Goal: Task Accomplishment & Management: Complete application form

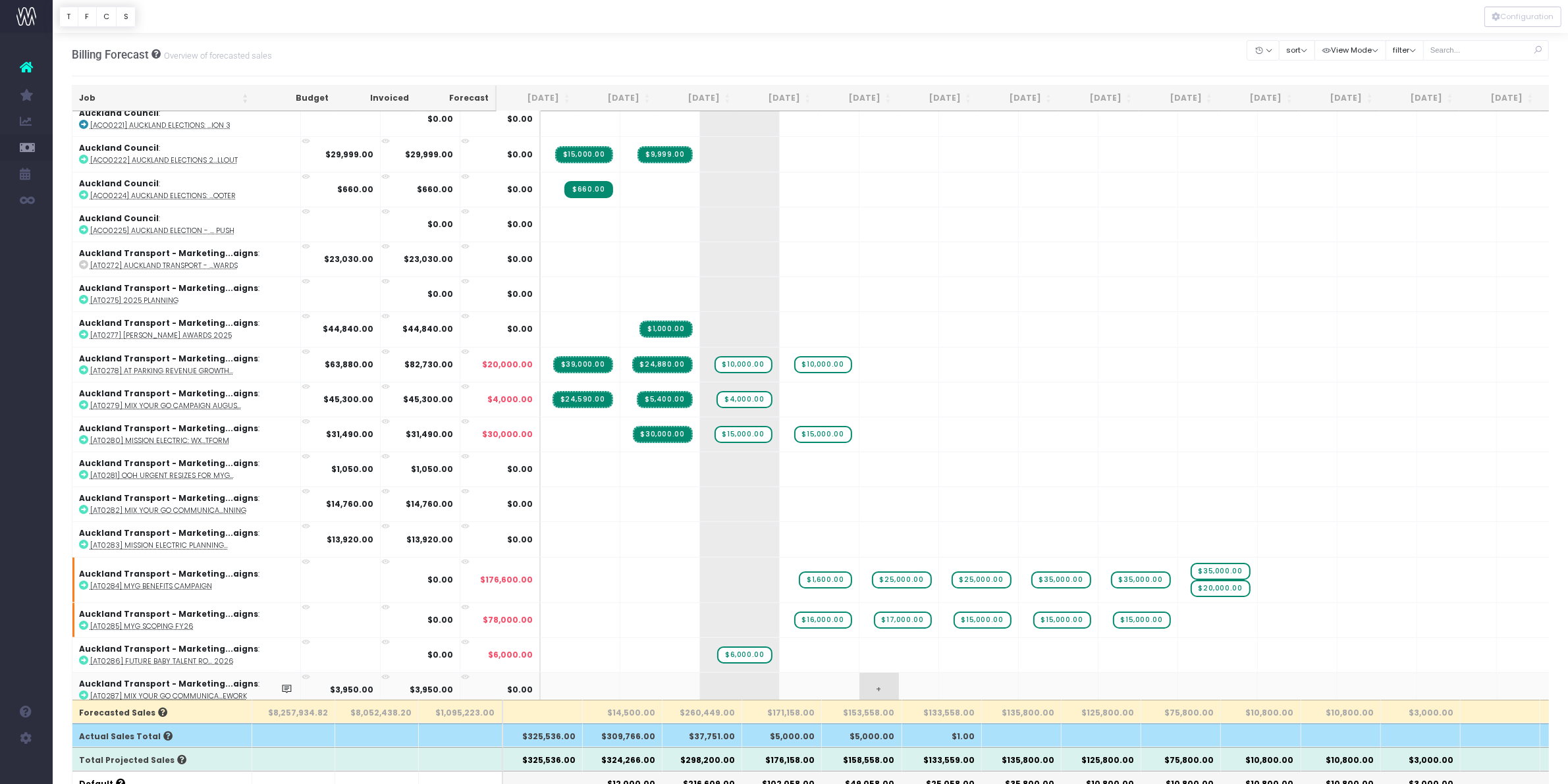
scroll to position [329, 0]
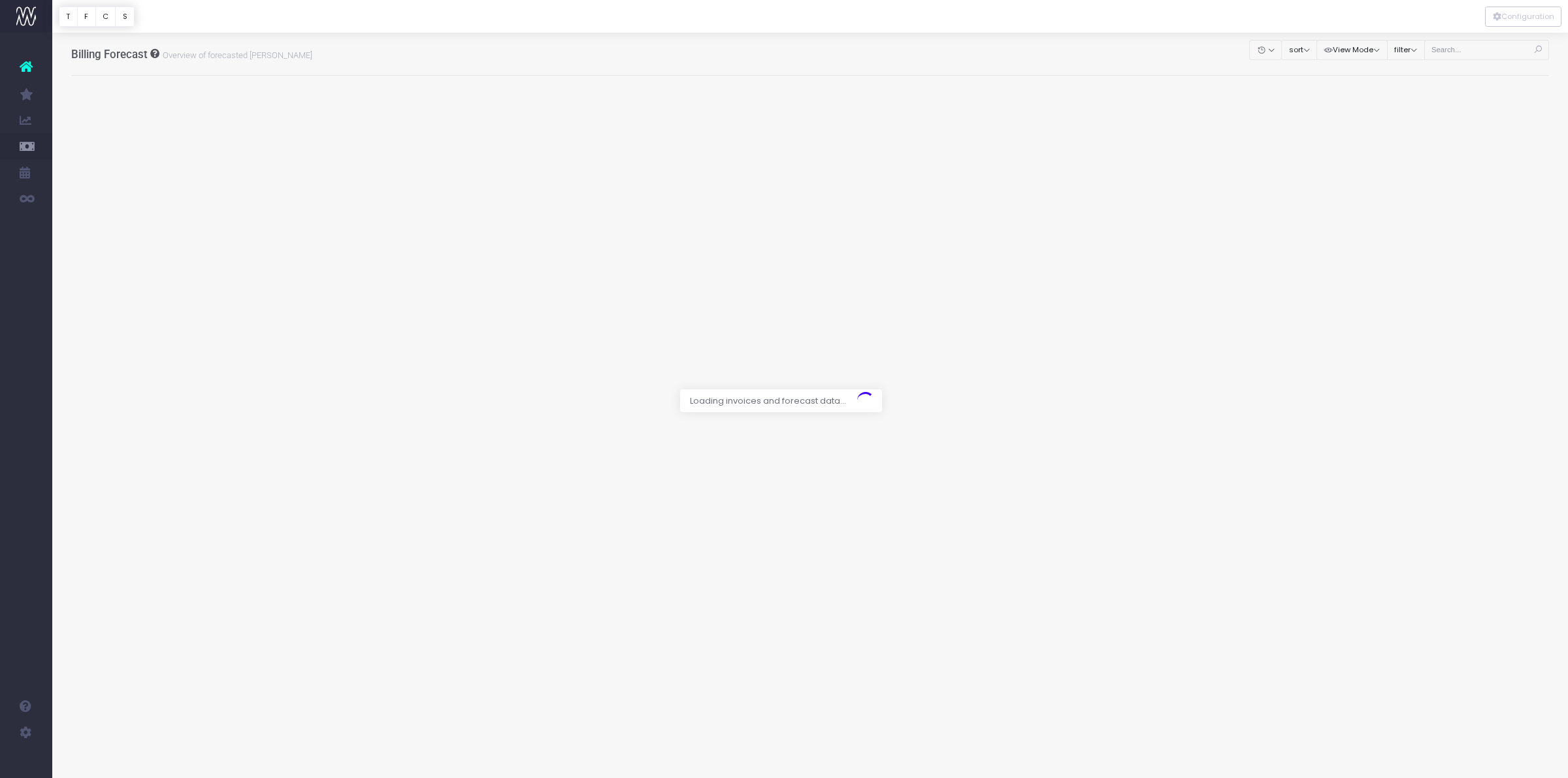
click at [1459, 50] on div at bounding box center [784, 389] width 1568 height 778
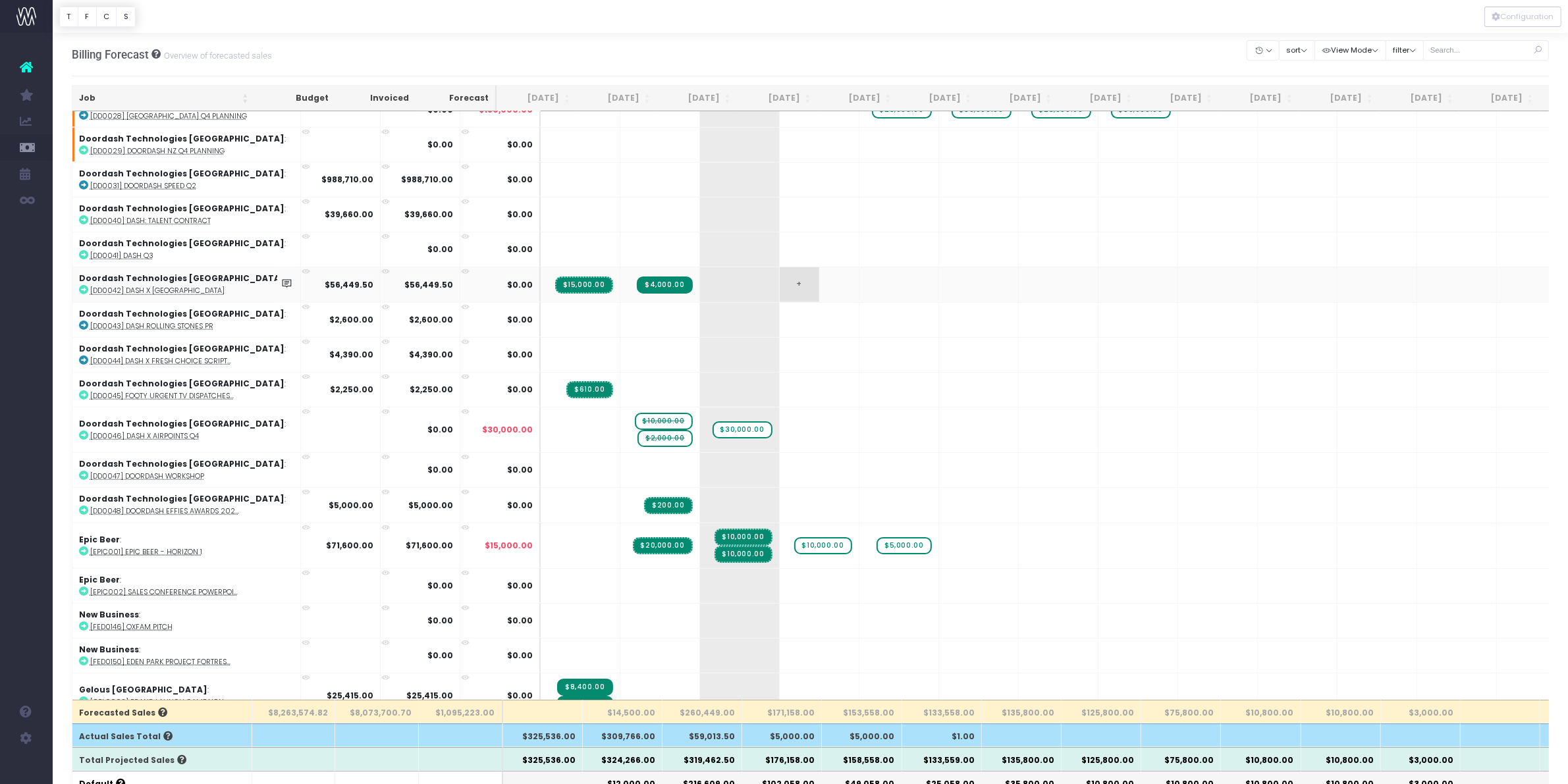
scroll to position [1810, 0]
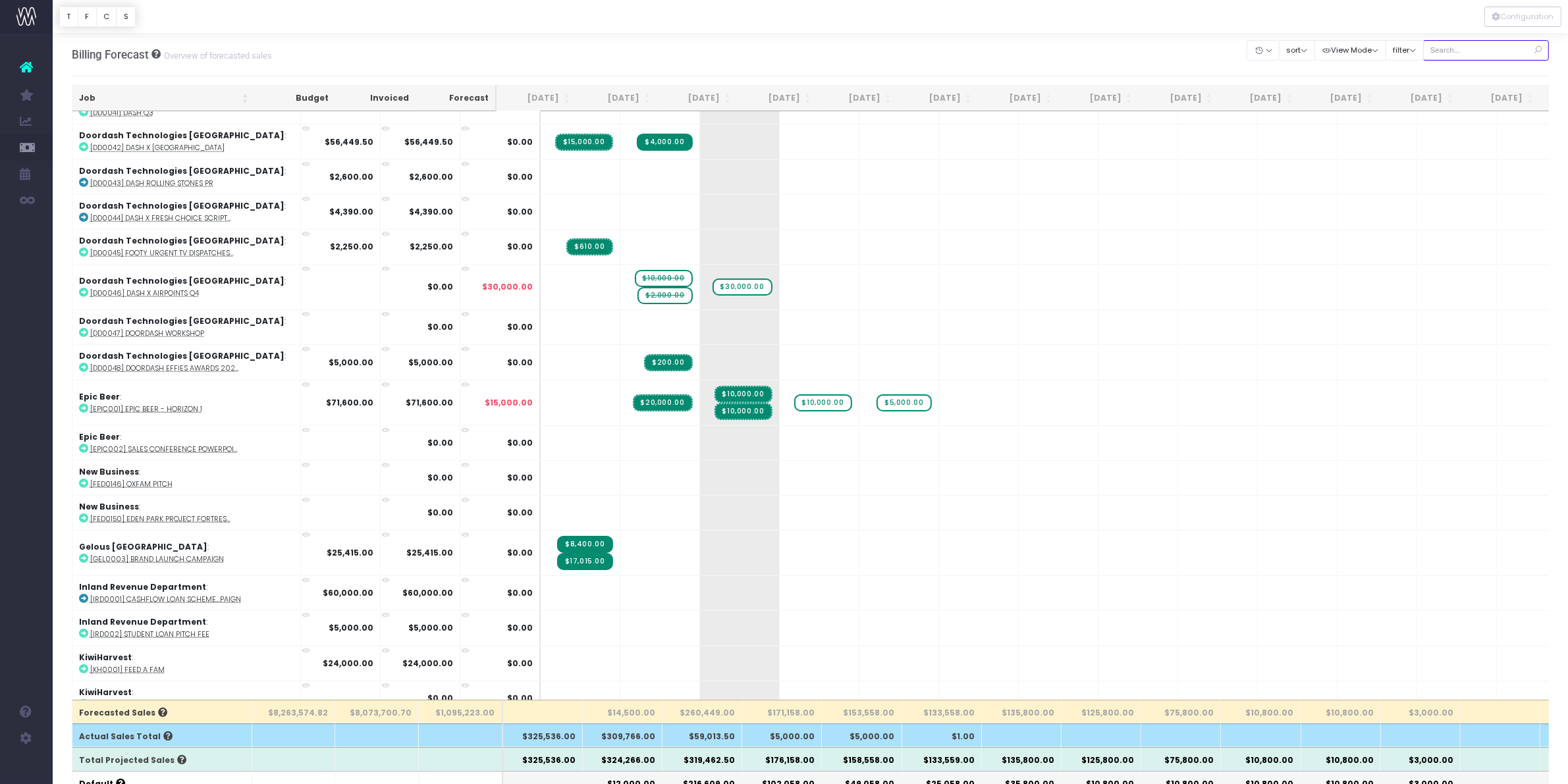
drag, startPoint x: 1438, startPoint y: 52, endPoint x: 1413, endPoint y: 52, distance: 25.0
click at [1438, 52] on input "text" at bounding box center [1486, 50] width 127 height 21
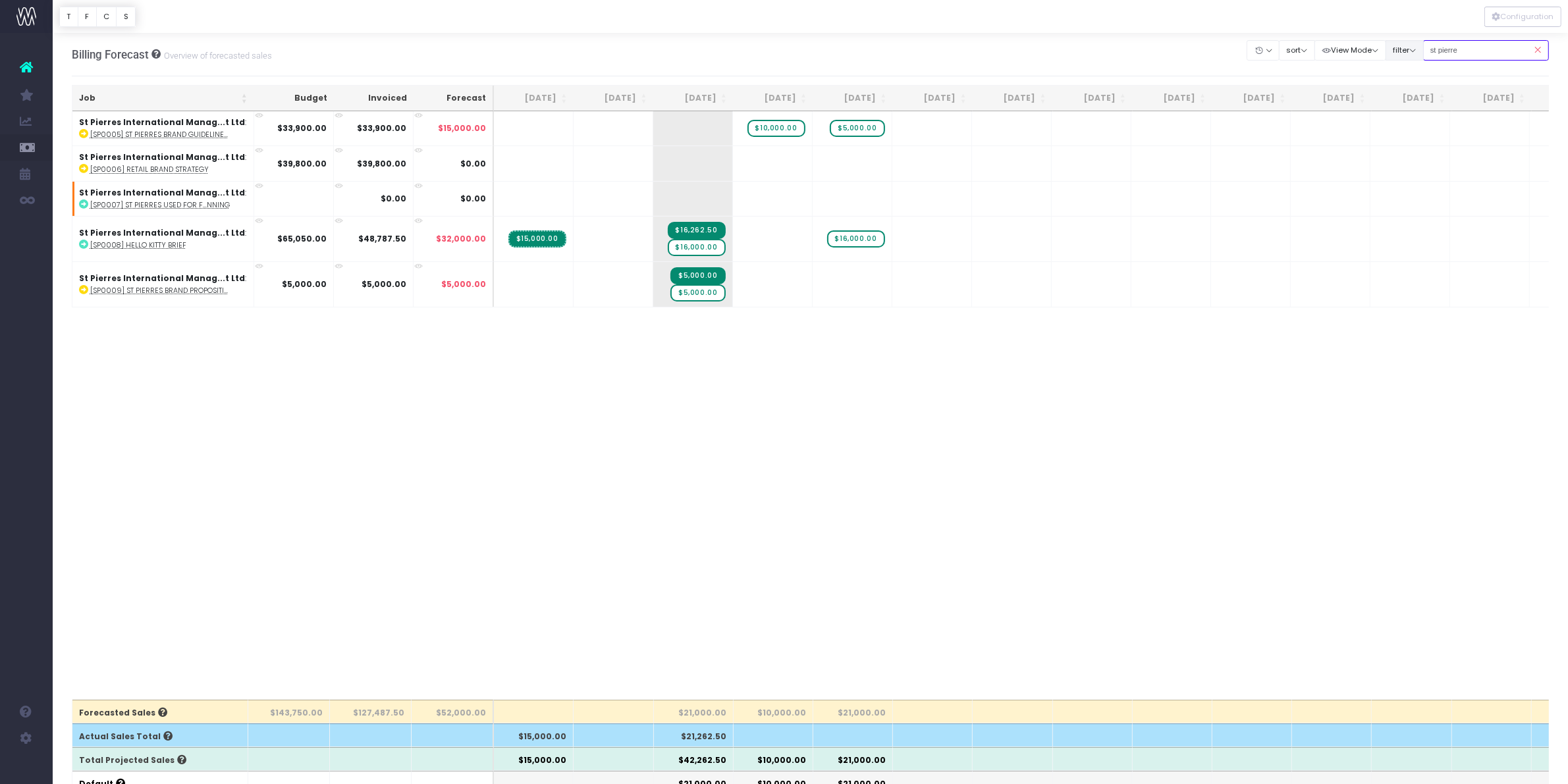
scroll to position [0, 0]
type input "st pierre"
click at [713, 292] on span "$5,000.00" at bounding box center [697, 293] width 55 height 17
type input "0"
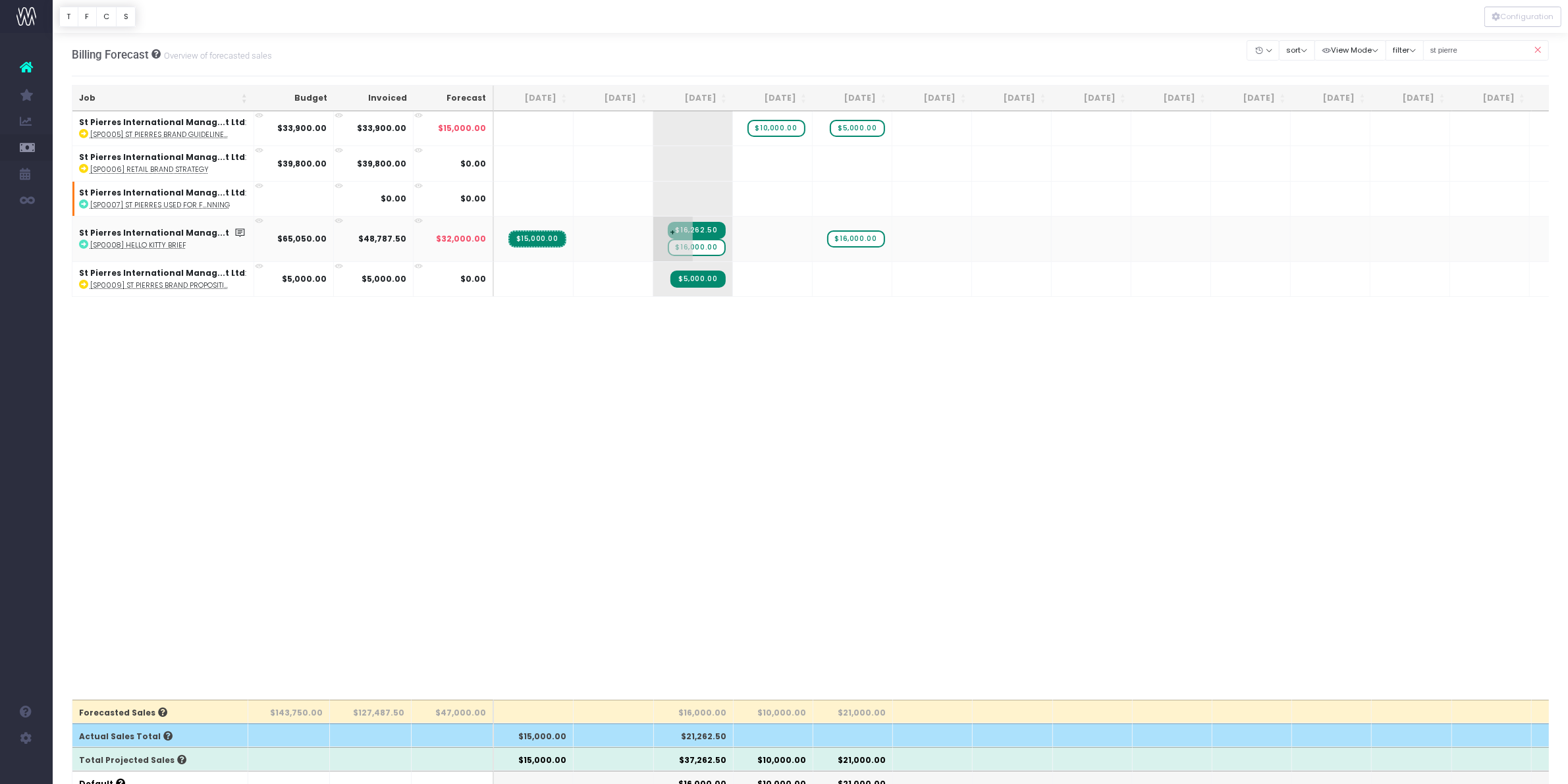
click at [712, 248] on span "$16,000.00" at bounding box center [697, 248] width 58 height 17
type input "0"
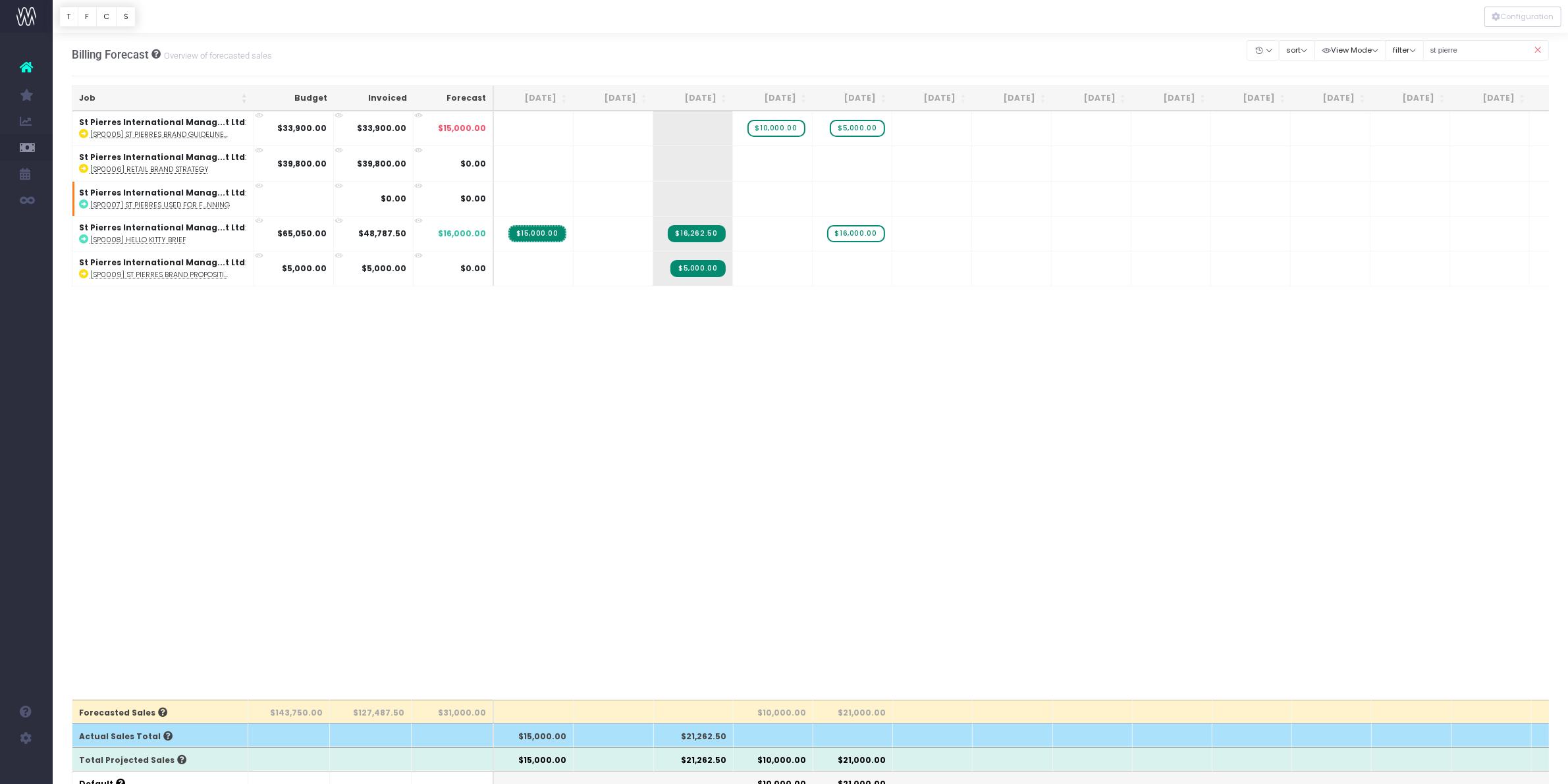
drag, startPoint x: 294, startPoint y: 5, endPoint x: 665, endPoint y: 436, distance: 568.7
click at [670, 449] on div "Job Budget Invoiced Forecast [DATE] Aug [DATE] Oct [DATE] Dec [DATE] Feb [DATE]…" at bounding box center [810, 405] width 1477 height 588
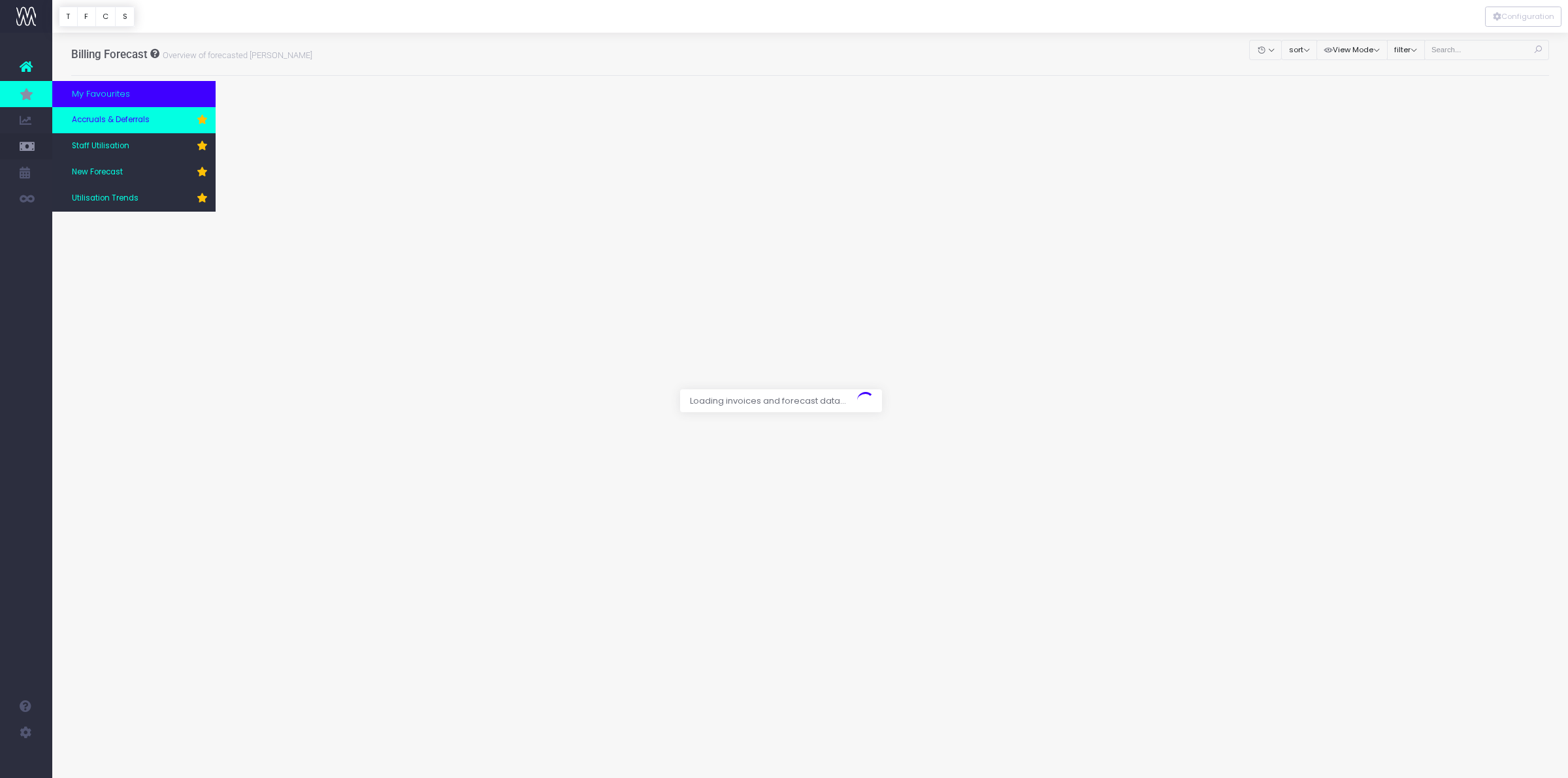
click at [103, 125] on span "Accruals & Deferrals" at bounding box center [110, 120] width 78 height 12
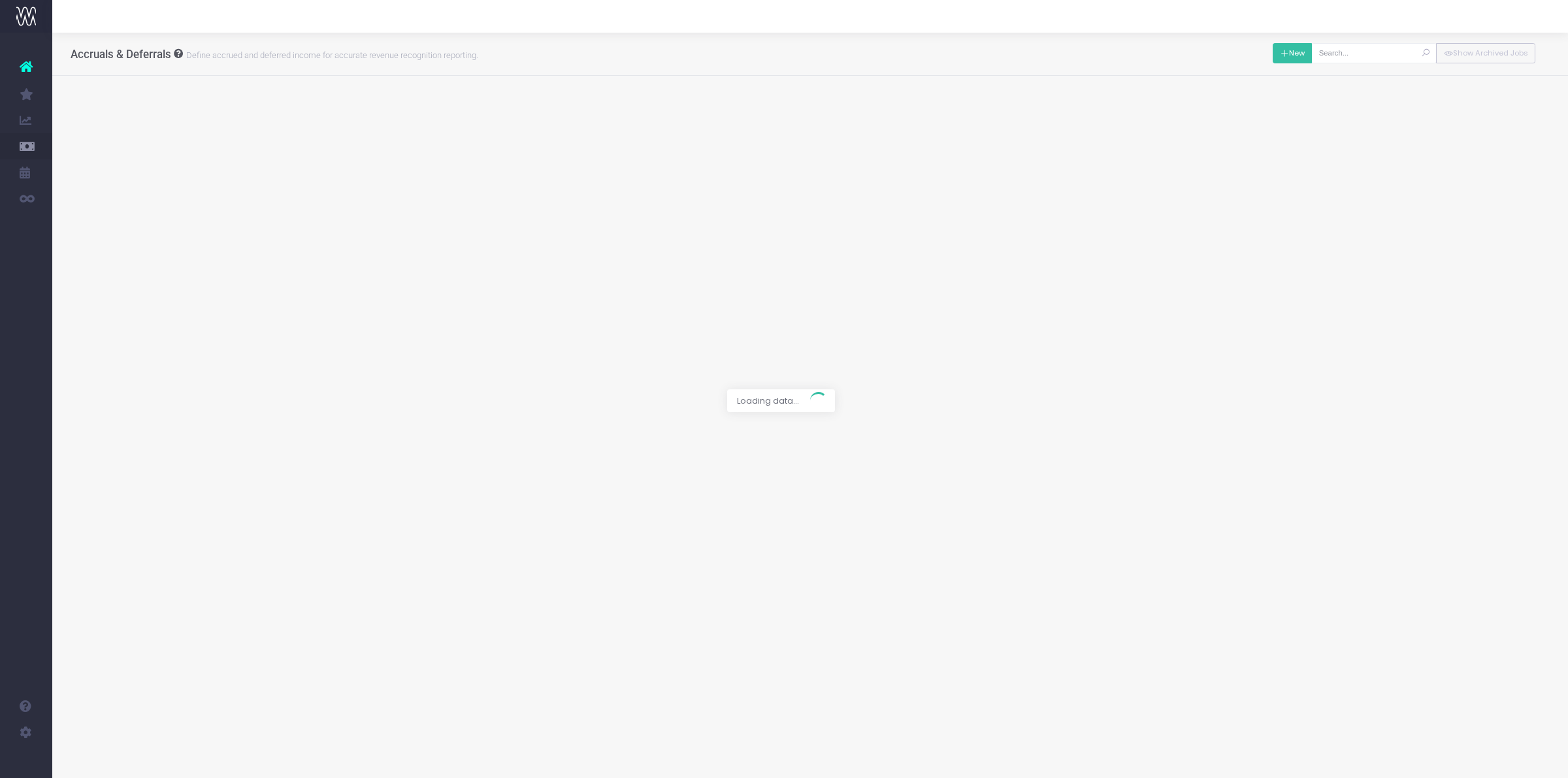
click at [1288, 48] on button "New" at bounding box center [1293, 53] width 40 height 20
click at [647, 119] on div at bounding box center [784, 389] width 1568 height 778
click at [568, 118] on span at bounding box center [688, 114] width 465 height 18
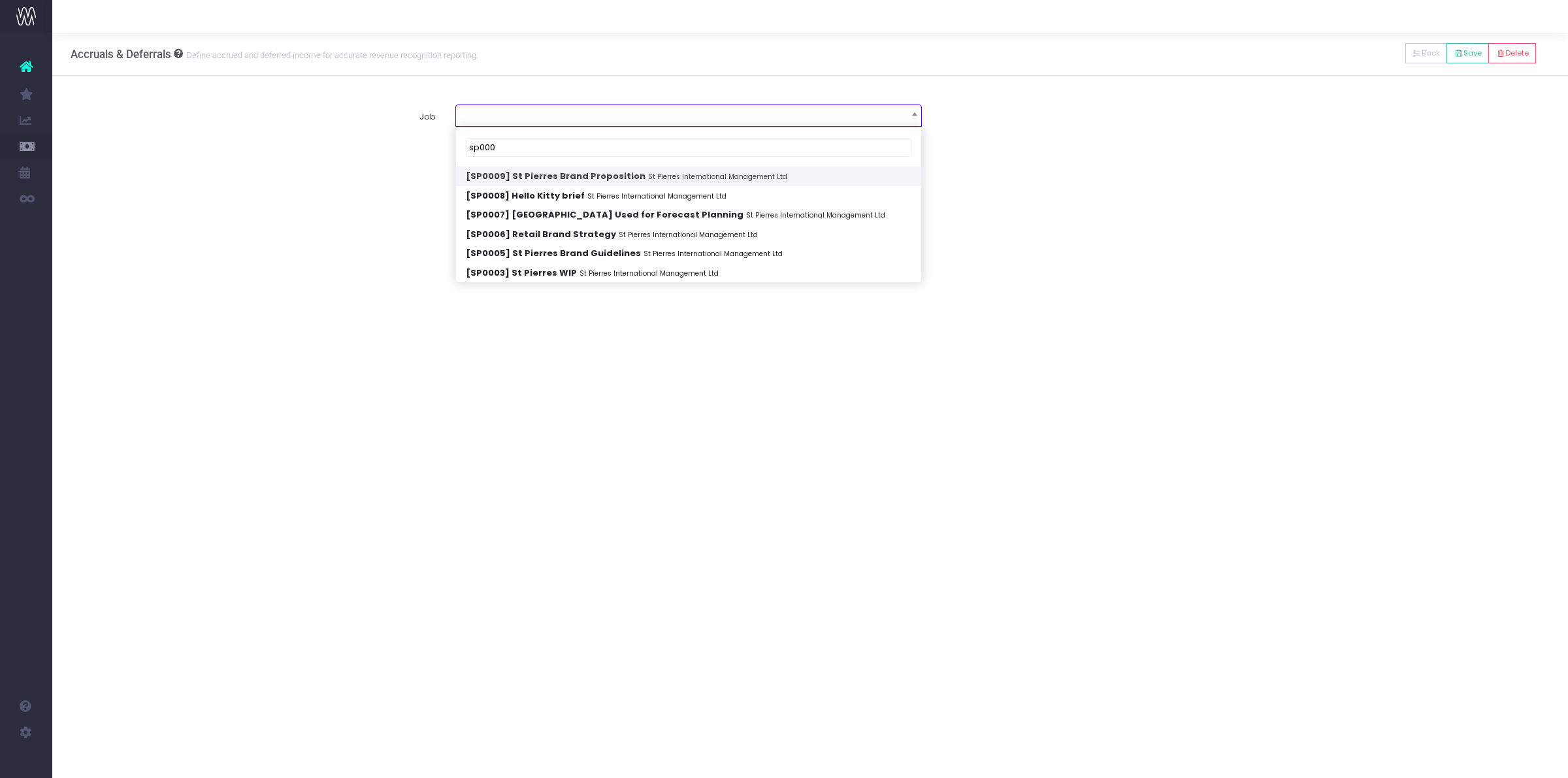
type input "sp000"
select select "1877532"
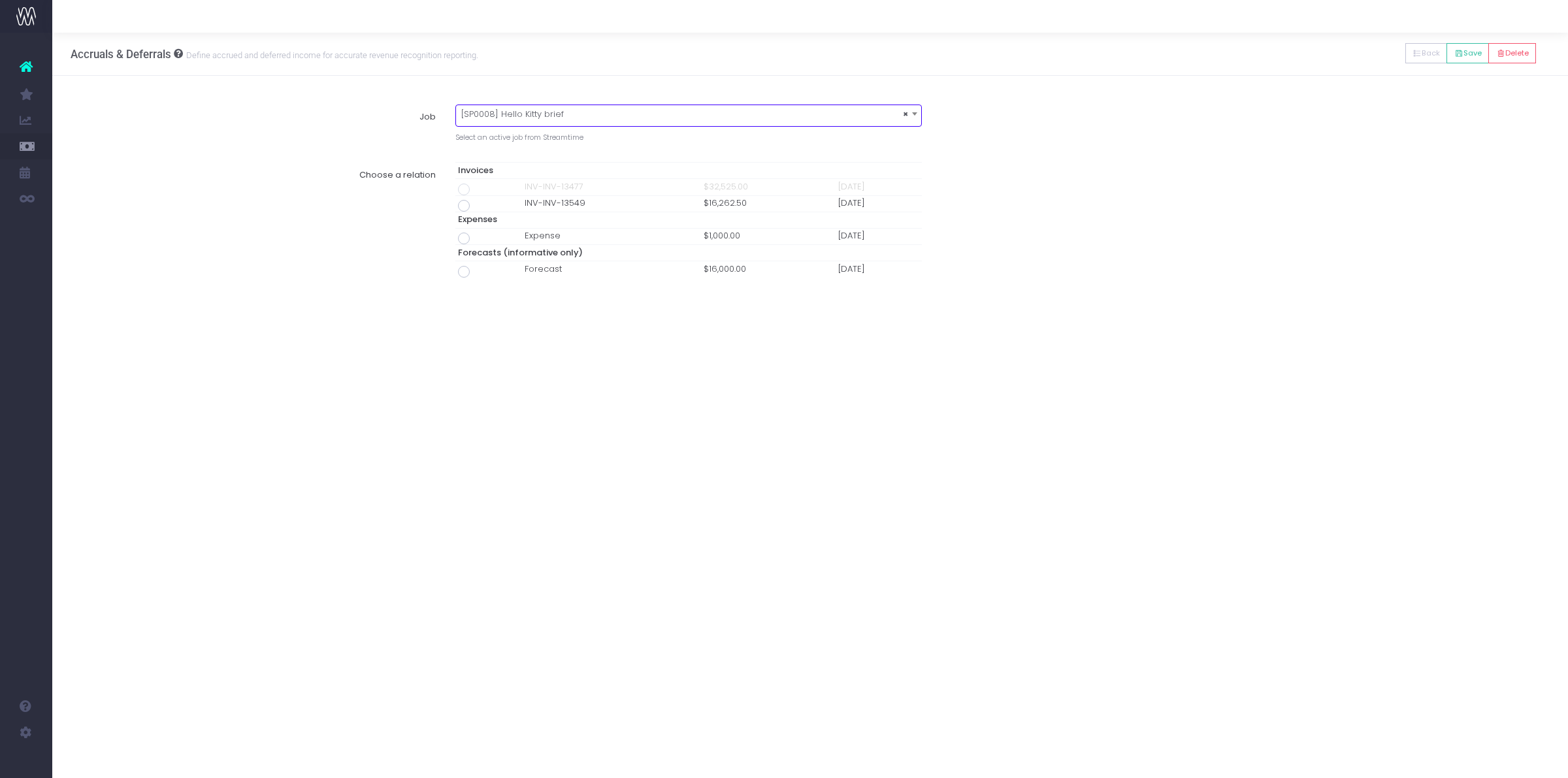
click at [464, 210] on span at bounding box center [464, 206] width 12 height 12
click at [478, 208] on input "radio" at bounding box center [482, 204] width 8 height 8
type input "Invoice INV-INV-13549 / 15 Sep 25 / $16,262.50"
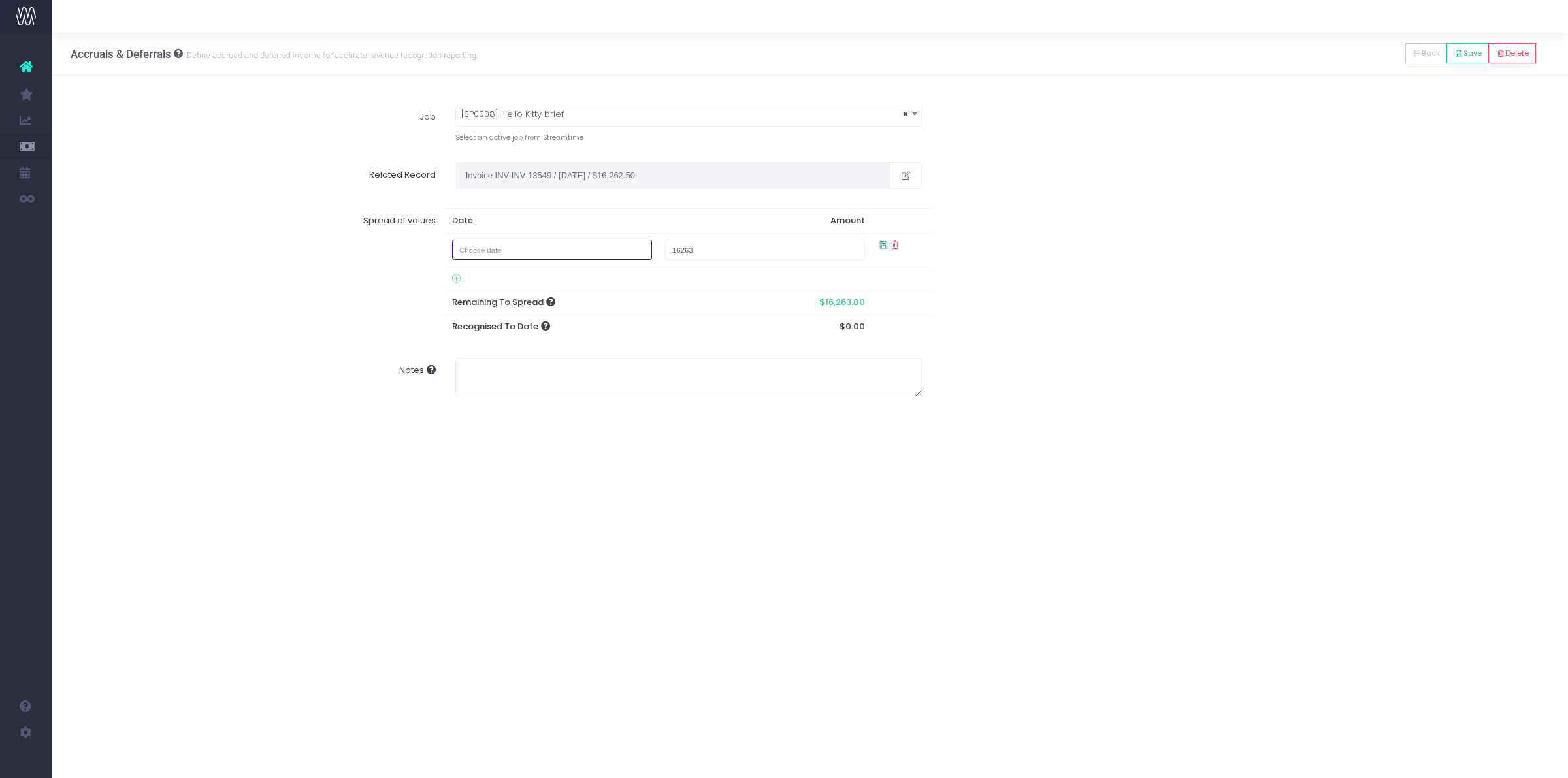
click at [549, 242] on input "text" at bounding box center [553, 249] width 201 height 20
drag, startPoint x: 471, startPoint y: 314, endPoint x: 305, endPoint y: 333, distance: 167.1
click at [309, 333] on body "Oh my... this is bad. wayahead wasn't able to load this page. Please contact su…" at bounding box center [784, 389] width 1568 height 778
click at [498, 354] on td "15" at bounding box center [492, 355] width 23 height 20
type input "September 15, 2025"
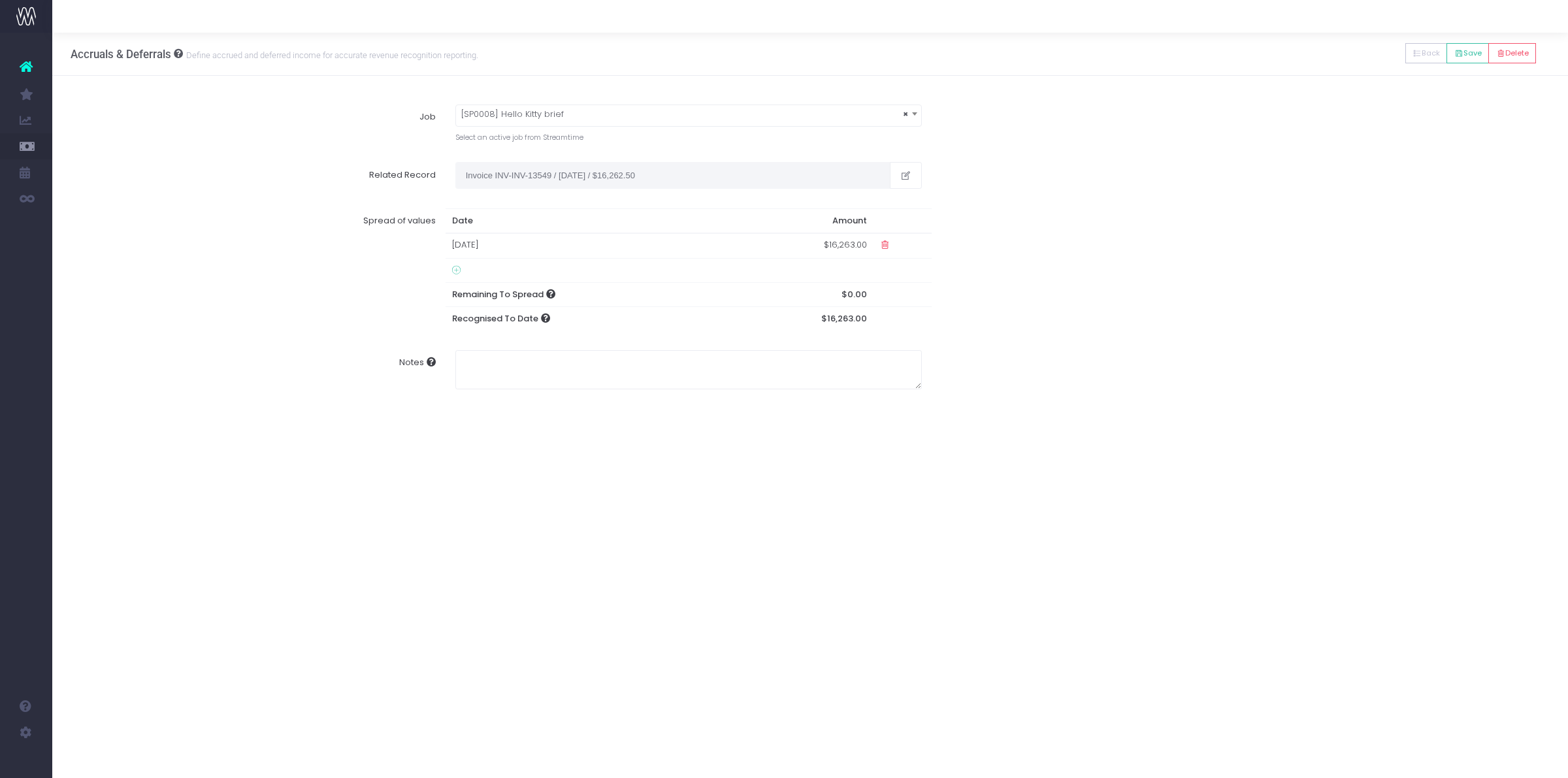
click at [800, 250] on td "$16,263.00" at bounding box center [802, 246] width 143 height 25
type input "16000"
click at [884, 242] on icon at bounding box center [884, 244] width 11 height 11
click at [1059, 261] on div "Spread of values Date Amount 15 Sep 2025 $16,000.00 Remaining To Spread $263.00…" at bounding box center [810, 270] width 1498 height 142
click at [1454, 53] on icon at bounding box center [1458, 53] width 9 height 0
